Goal: Information Seeking & Learning: Learn about a topic

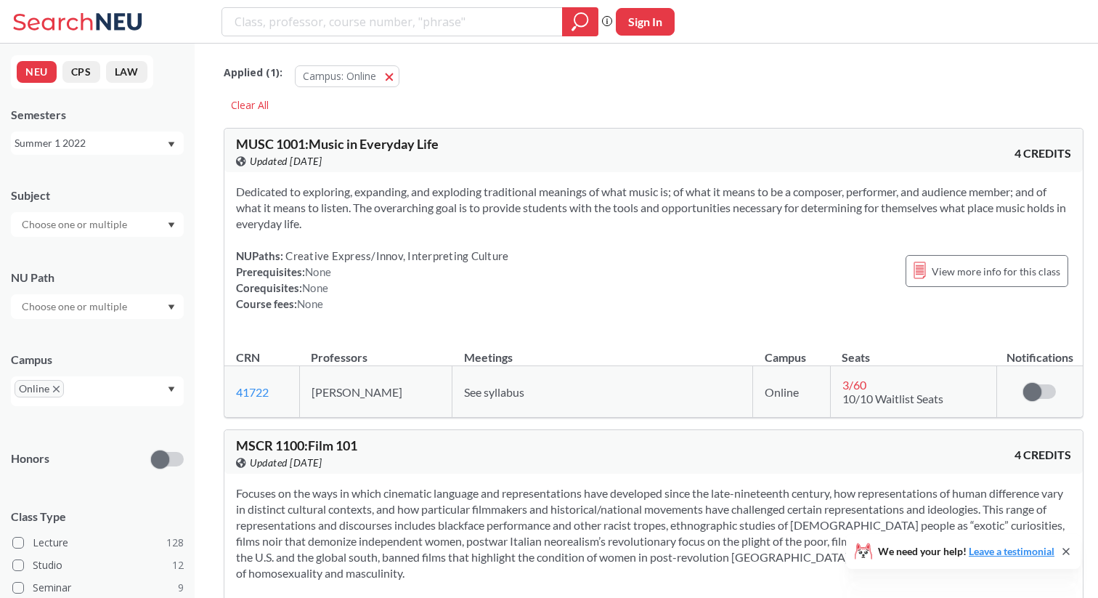
click at [489, 391] on span "See syllabus" at bounding box center [494, 392] width 60 height 14
click at [464, 391] on span "See syllabus" at bounding box center [494, 392] width 60 height 14
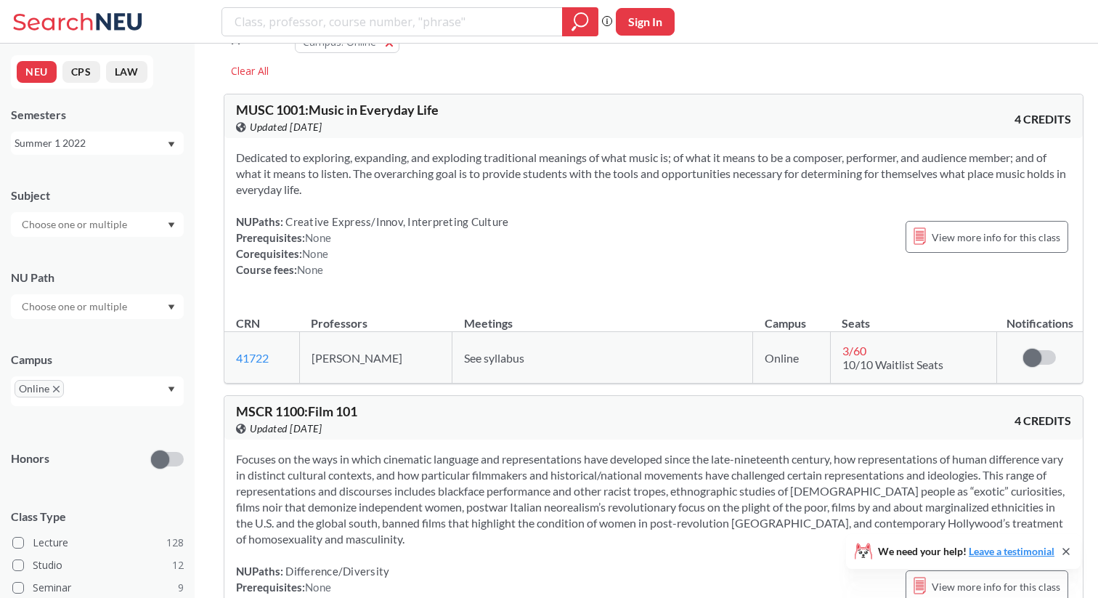
scroll to position [37, 0]
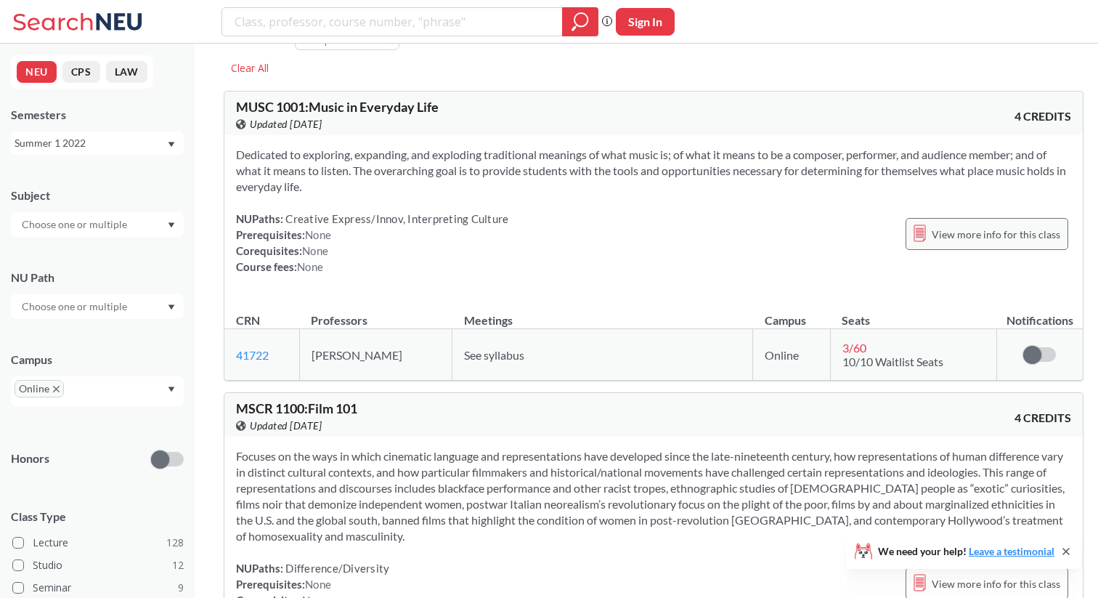
click at [978, 219] on div "View more info for this class" at bounding box center [987, 234] width 163 height 32
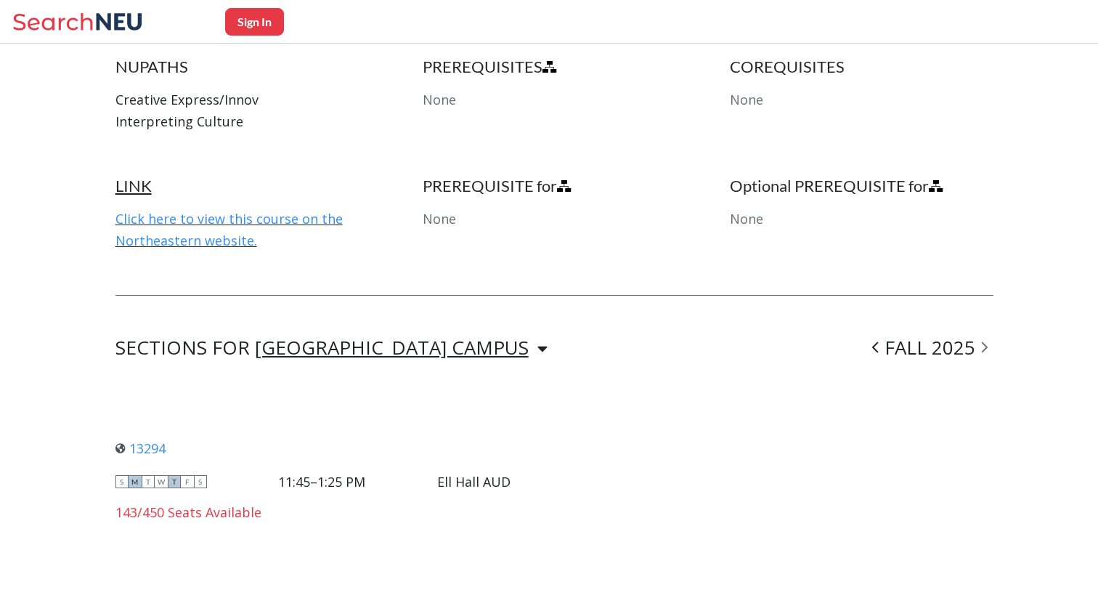
scroll to position [810, 0]
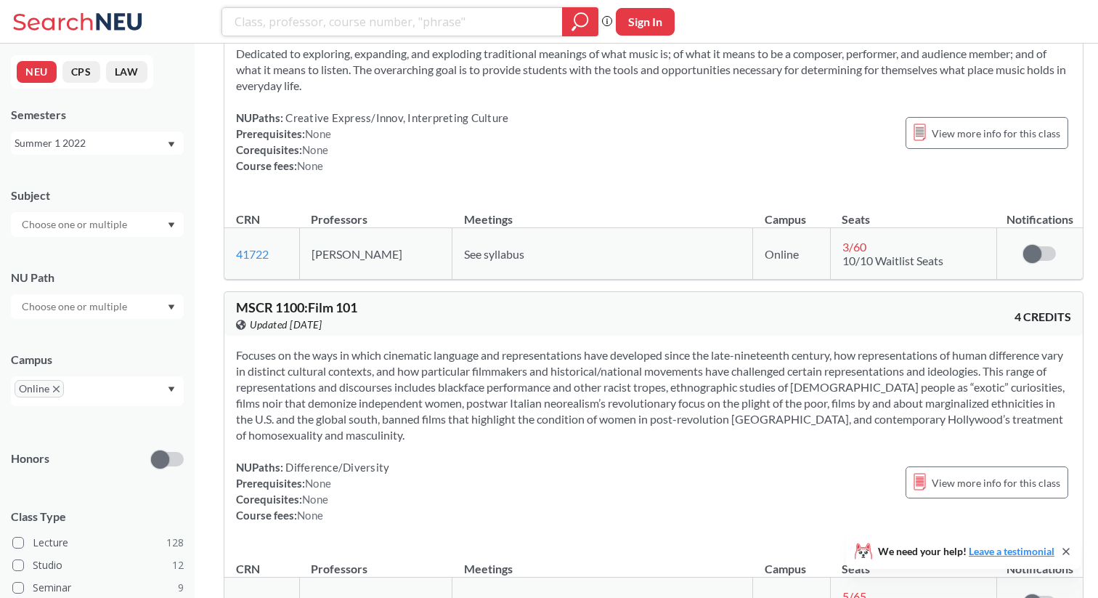
scroll to position [132, 0]
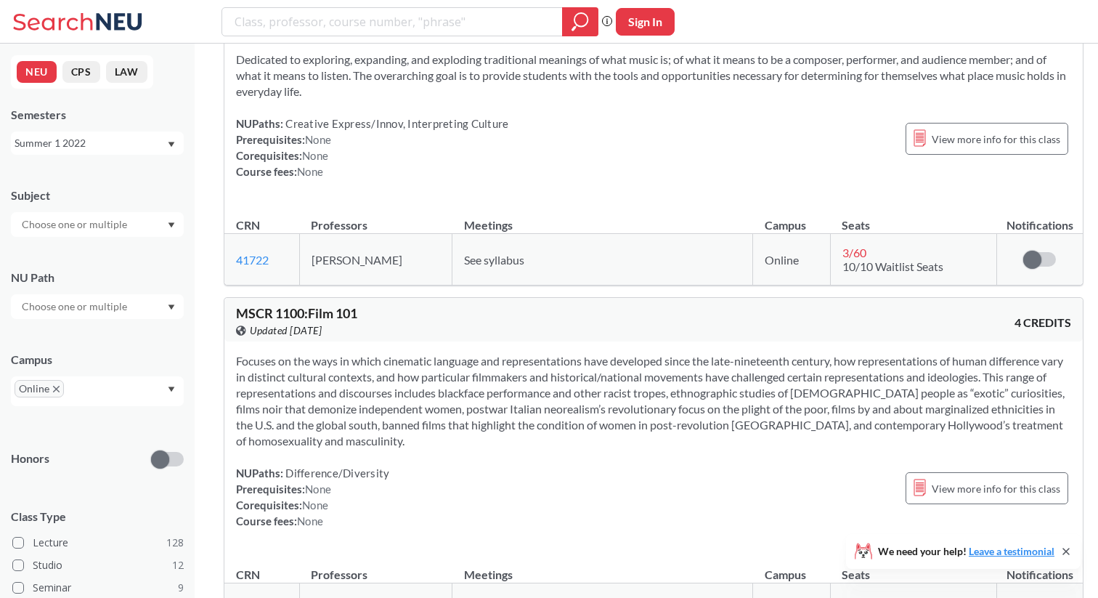
click at [157, 394] on div "Online" at bounding box center [97, 391] width 173 height 30
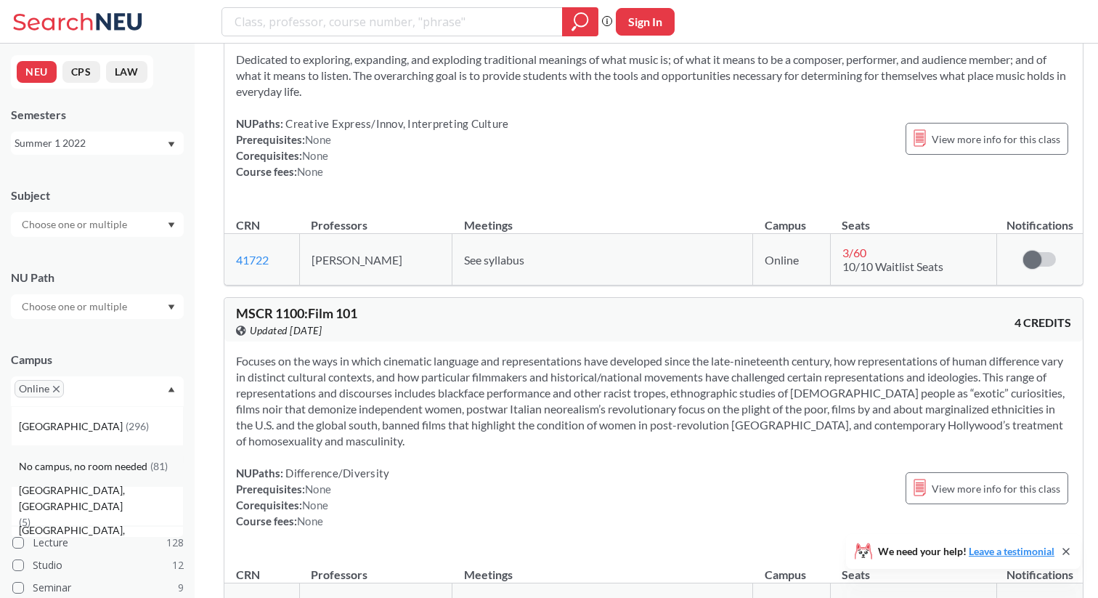
click at [133, 474] on div "No campus, no room needed ( 81 )" at bounding box center [97, 466] width 173 height 40
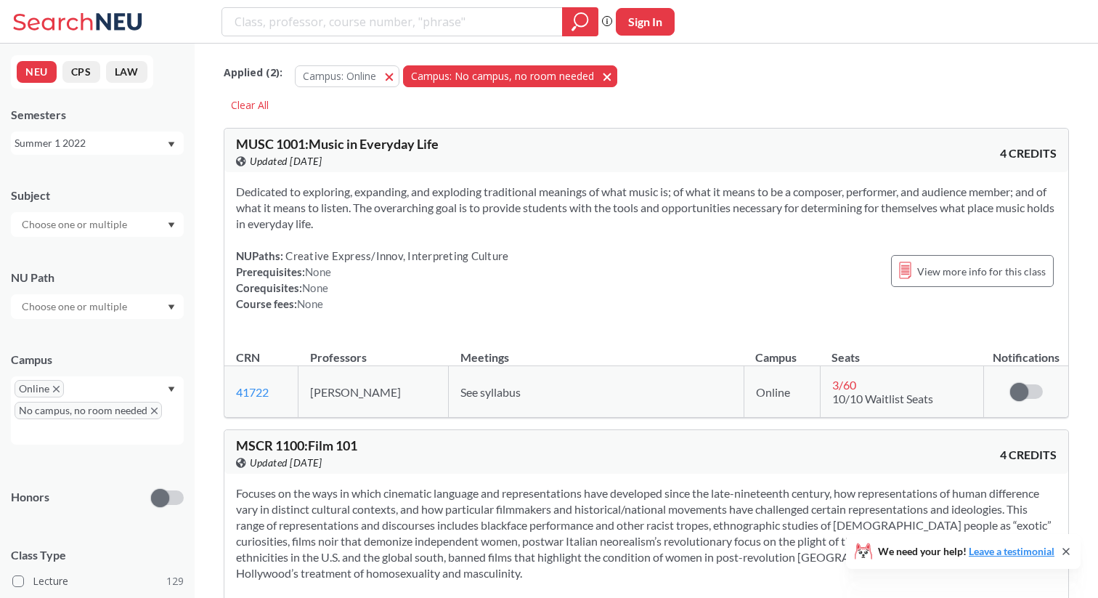
click at [601, 70] on button "Campus: No campus, no room needed No campus, no room needed" at bounding box center [510, 76] width 214 height 22
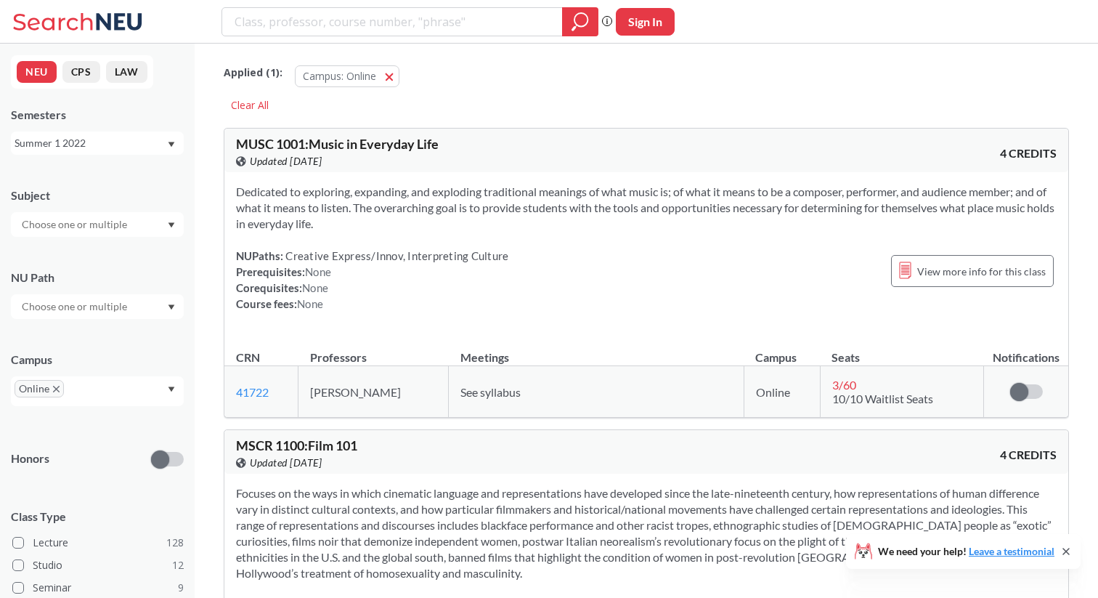
click at [130, 148] on div "Summer 1 2022" at bounding box center [91, 143] width 152 height 16
click at [113, 179] on div "Fall 2025" at bounding box center [101, 175] width 164 height 16
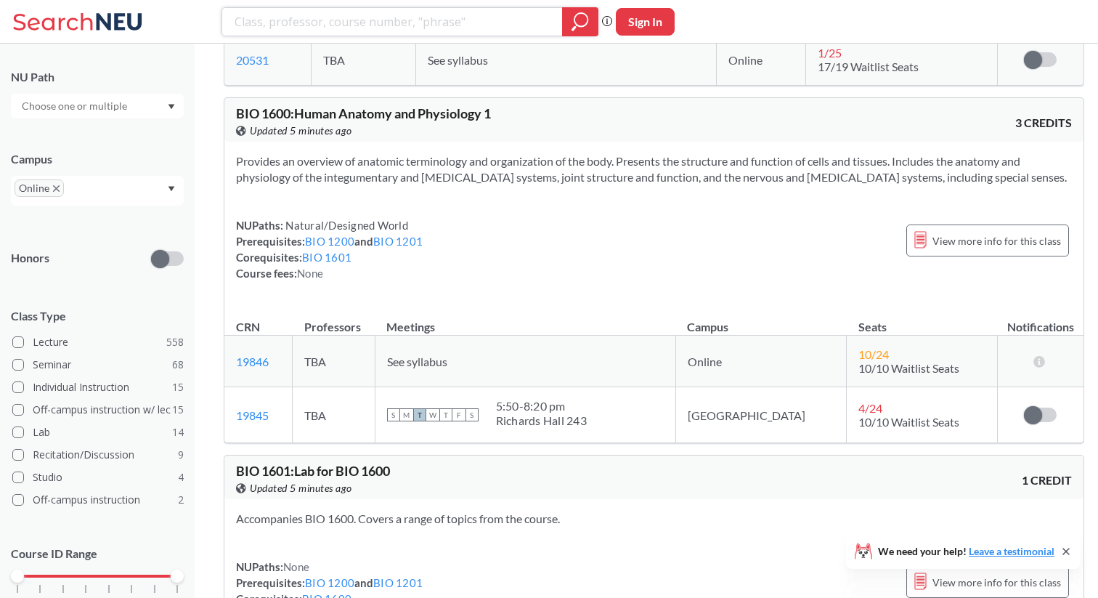
scroll to position [233, 0]
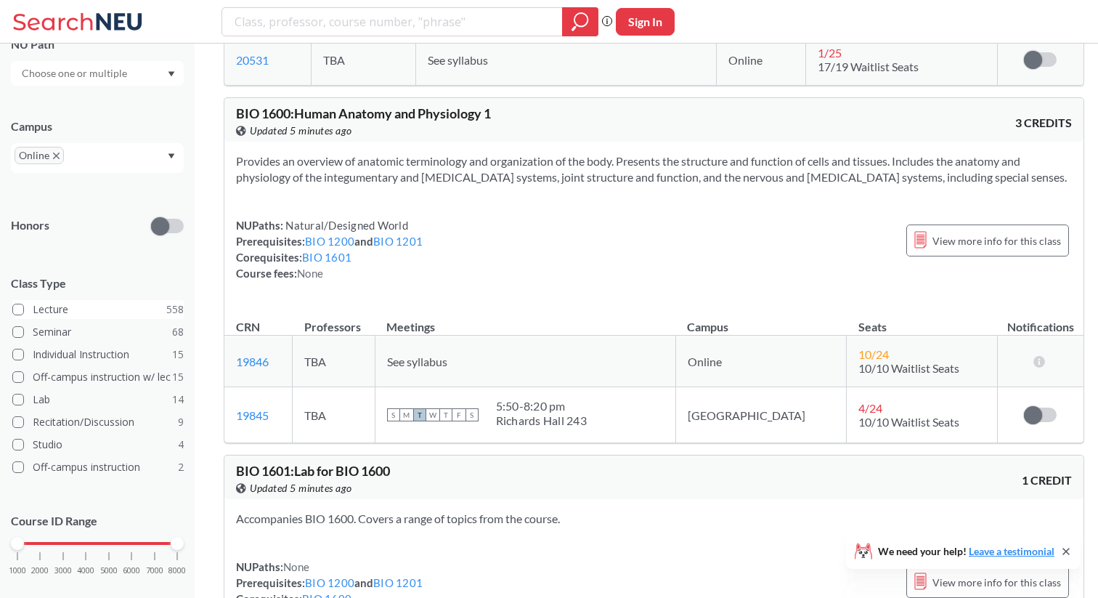
click at [114, 305] on label "Lecture 558" at bounding box center [97, 309] width 171 height 19
click at [44, 305] on input "Lecture 558" at bounding box center [39, 307] width 12 height 12
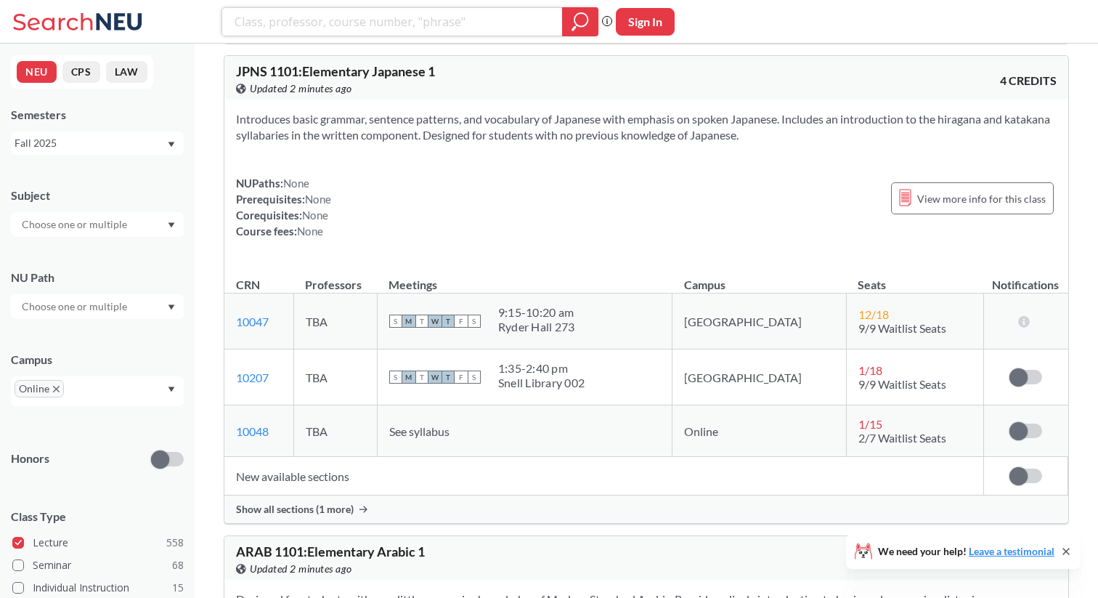
scroll to position [8321, 0]
